Goal: Task Accomplishment & Management: Complete application form

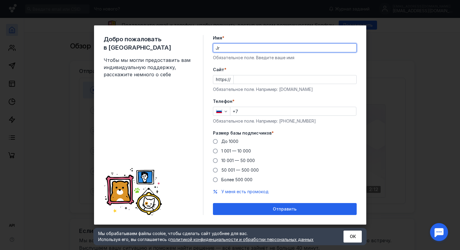
type input "J"
type input "[PERSON_NAME]"
click at [220, 144] on label "До 1000" at bounding box center [225, 142] width 25 height 6
click at [0, 0] on input "До 1000" at bounding box center [0, 0] width 0 height 0
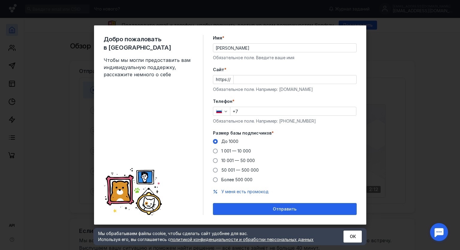
click at [247, 109] on input "+7" at bounding box center [293, 111] width 126 height 8
type input "[PHONE_NUMBER]"
click at [244, 79] on input "Cайт *" at bounding box center [295, 79] width 123 height 8
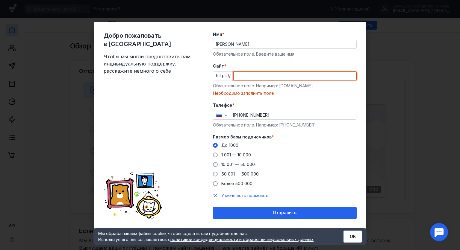
paste input "[DOMAIN_NAME][URL]"
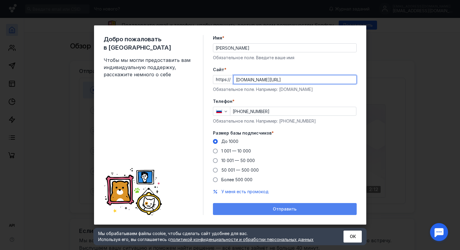
type input "[DOMAIN_NAME][URL]"
click at [278, 206] on div "Отправить" at bounding box center [285, 209] width 144 height 12
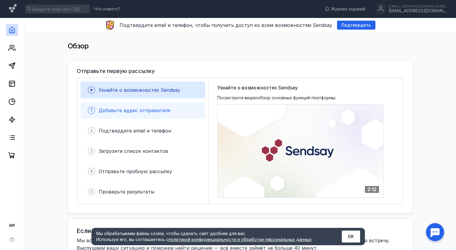
click at [155, 115] on div "1 Добавьте адрес отправителя" at bounding box center [143, 110] width 124 height 17
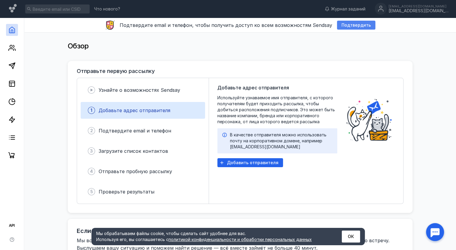
click at [361, 23] on span "Подтвердить" at bounding box center [355, 25] width 29 height 5
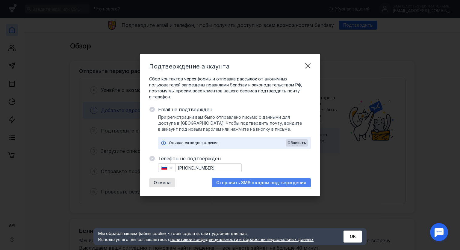
click at [258, 182] on span "Отправить SMS с кодом подтверждения" at bounding box center [261, 183] width 90 height 5
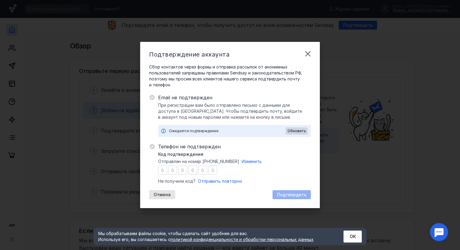
type input "5"
type input "3"
type input "9"
type input "1"
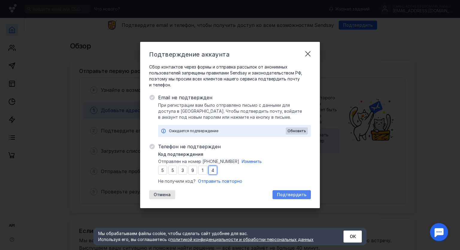
type input "4"
click at [293, 193] on span "Подтвердить" at bounding box center [291, 195] width 29 height 5
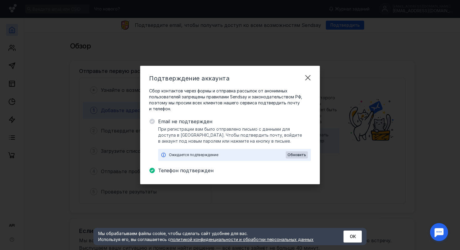
click at [448, 76] on div "Подтверждение аккаунта Сбор контактов через формы и отправка рассылок от аноним…" at bounding box center [230, 125] width 460 height 250
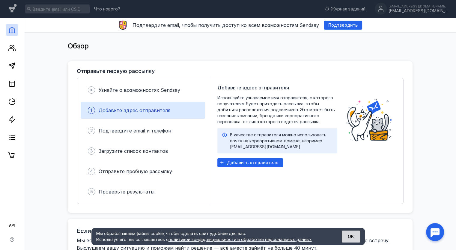
click at [348, 240] on button "ОК" at bounding box center [350, 237] width 18 height 12
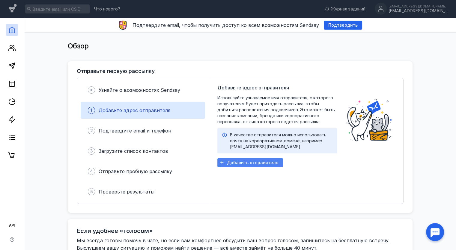
click at [260, 158] on div "Добавить отправителя" at bounding box center [250, 162] width 66 height 9
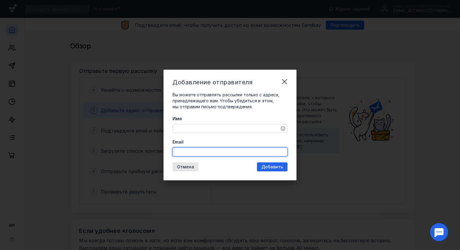
paste input "[EMAIL_ADDRESS][DOMAIN_NAME]"
type input "[EMAIL_ADDRESS][DOMAIN_NAME]"
click at [192, 129] on div "Имя Email [EMAIL_ADDRESS][DOMAIN_NAME]" at bounding box center [230, 136] width 115 height 41
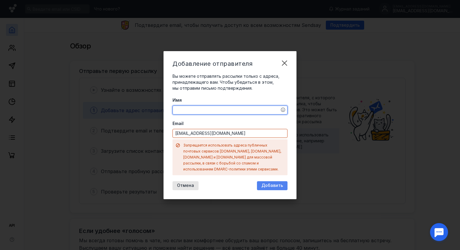
click at [285, 185] on div "Добавить" at bounding box center [272, 185] width 31 height 9
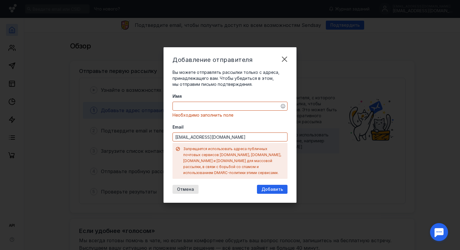
click at [184, 104] on div "Имя Необходимо заполнить поле" at bounding box center [230, 105] width 115 height 25
click at [179, 111] on textarea "Имя" at bounding box center [230, 106] width 114 height 8
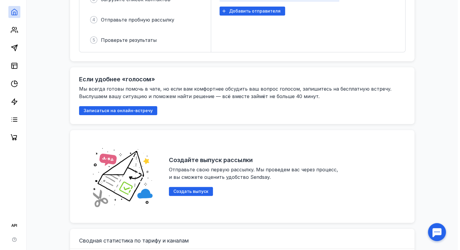
scroll to position [180, 0]
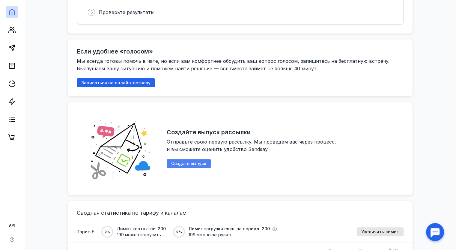
click at [186, 162] on span "Создать выпуск" at bounding box center [188, 163] width 35 height 5
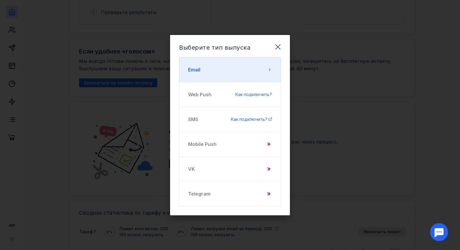
click at [249, 69] on button "Email" at bounding box center [230, 69] width 102 height 25
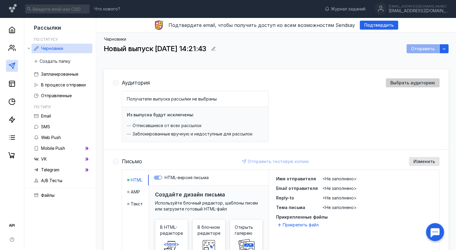
click at [408, 81] on span "Выбрать аудиторию" at bounding box center [412, 83] width 45 height 5
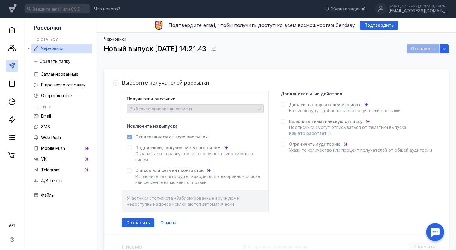
click at [165, 109] on span "Выберите список или сегмент" at bounding box center [161, 108] width 63 height 5
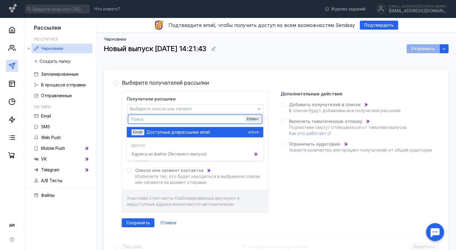
click at [162, 133] on span "Доступные для" at bounding box center [162, 132] width 33 height 6
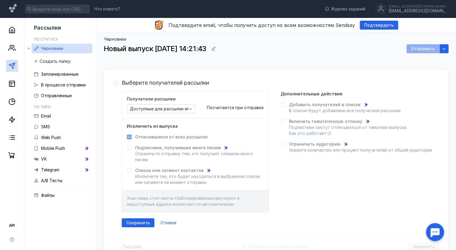
click at [141, 221] on span "Сохранить" at bounding box center [138, 223] width 24 height 5
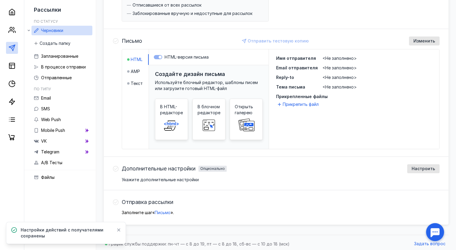
scroll to position [129, 0]
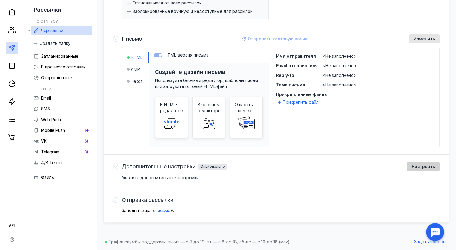
click at [420, 166] on span "Настроить" at bounding box center [422, 166] width 23 height 5
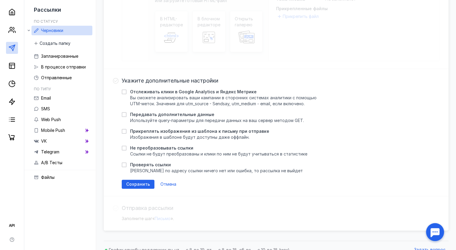
scroll to position [219, 0]
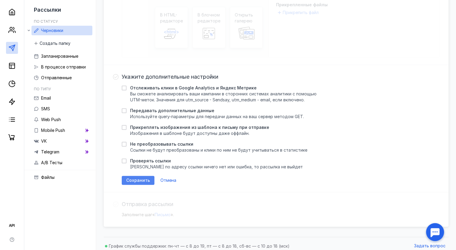
click at [147, 179] on span "Сохранить" at bounding box center [138, 180] width 24 height 5
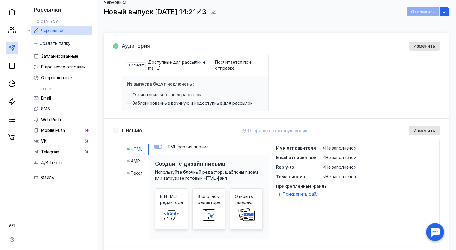
scroll to position [0, 0]
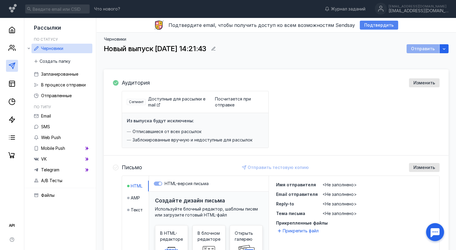
click at [371, 26] on span "Подтвердить" at bounding box center [378, 25] width 29 height 5
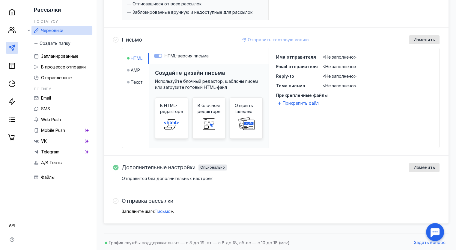
scroll to position [129, 0]
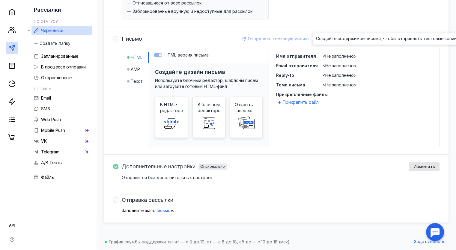
click at [276, 42] on div "Отправить тестовую копию" at bounding box center [275, 38] width 72 height 9
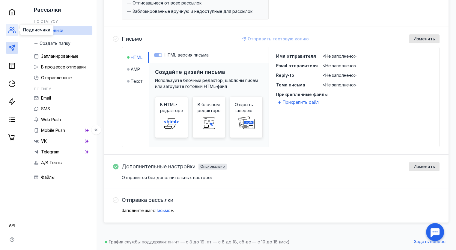
click at [11, 31] on icon at bounding box center [11, 32] width 5 height 2
